Goal: Transaction & Acquisition: Purchase product/service

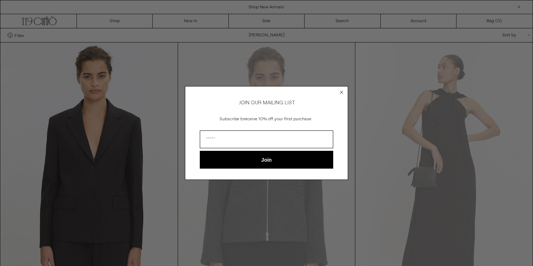
click at [344, 91] on circle "Close dialog" at bounding box center [342, 92] width 7 height 7
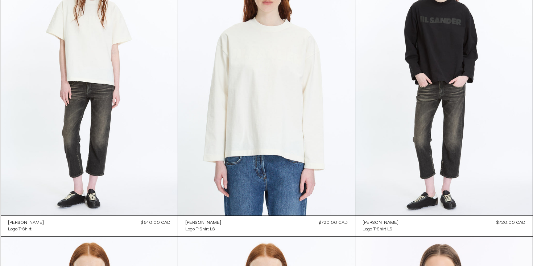
scroll to position [378, 0]
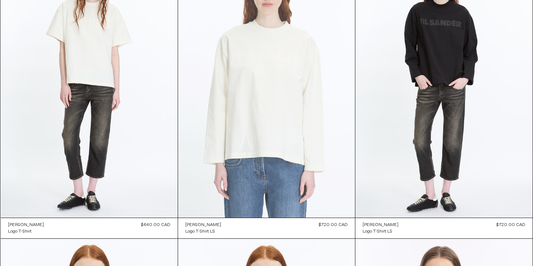
click at [269, 168] on at bounding box center [266, 85] width 177 height 266
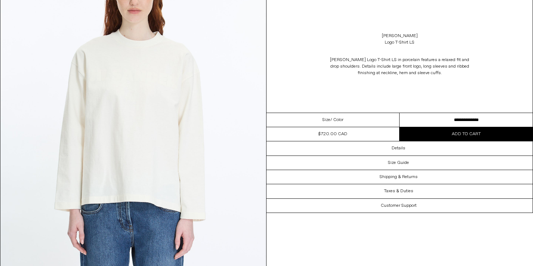
scroll to position [103, 0]
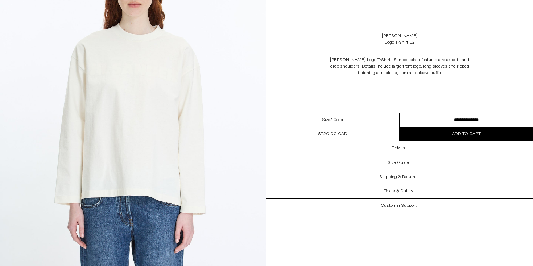
click at [247, 122] on img at bounding box center [133, 105] width 266 height 332
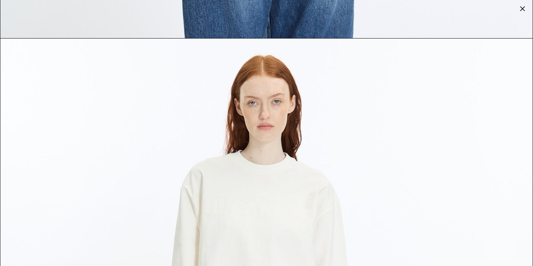
scroll to position [1926, 0]
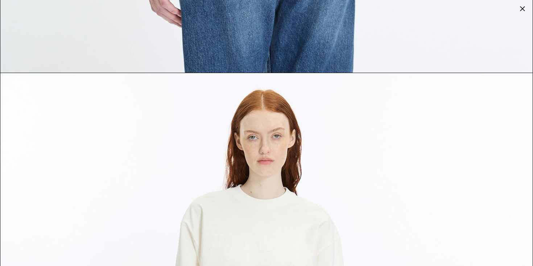
click at [522, 8] on div at bounding box center [523, 9] width 10 height 10
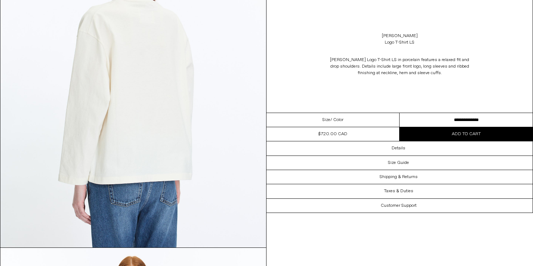
scroll to position [793, 0]
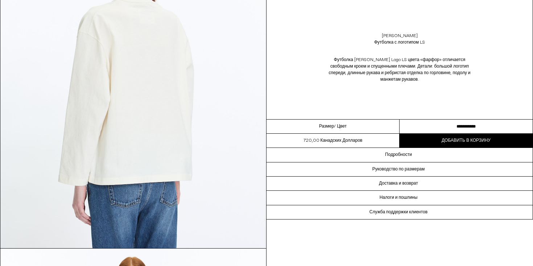
click at [434, 102] on div "[PERSON_NAME] Футболка с логотипом LS Футболка [PERSON_NAME] Logo LS цвета «фар…" at bounding box center [400, 59] width 266 height 119
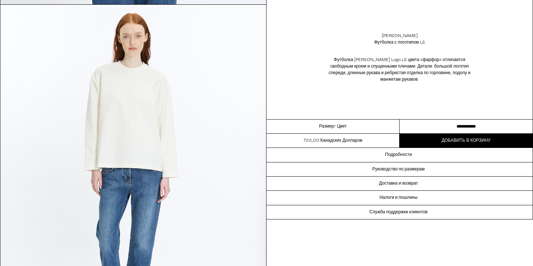
scroll to position [1037, 0]
